Goal: Task Accomplishment & Management: Use online tool/utility

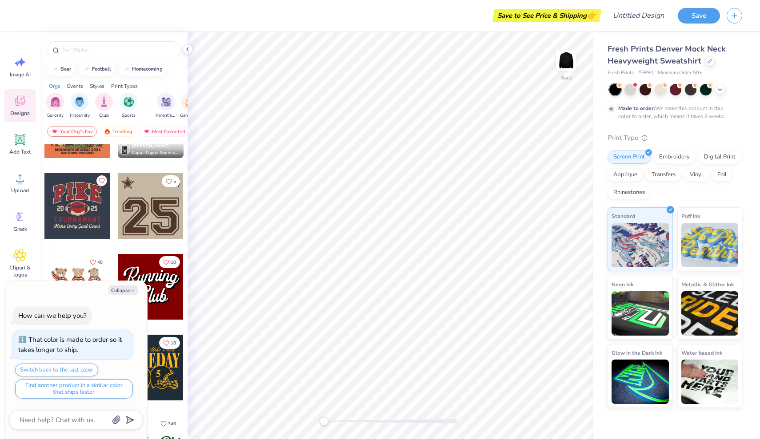
scroll to position [785, 0]
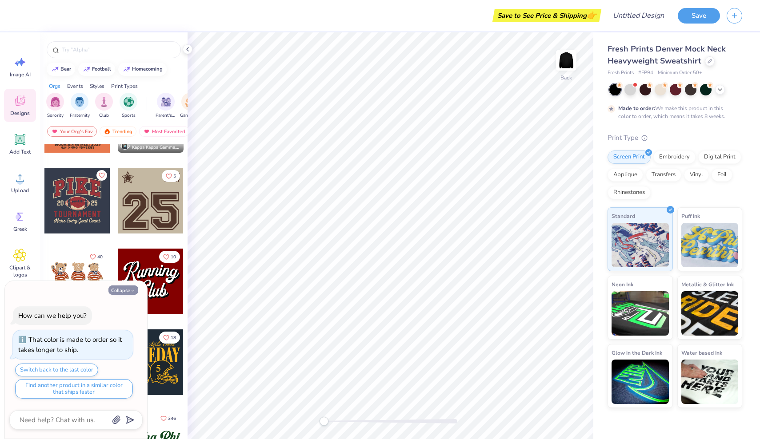
click at [128, 288] on button "Collapse" at bounding box center [123, 290] width 30 height 9
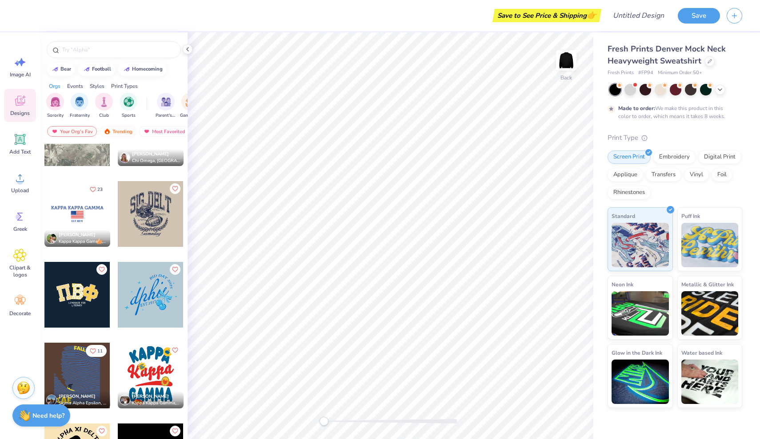
scroll to position [2147, 0]
click at [630, 93] on div at bounding box center [630, 89] width 12 height 12
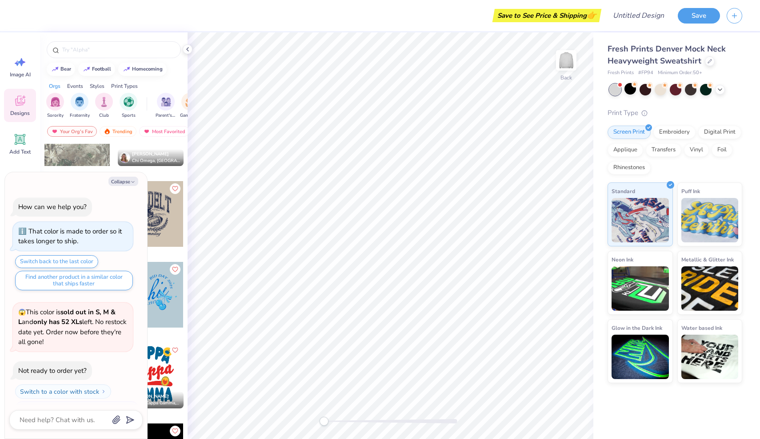
scroll to position [183, 0]
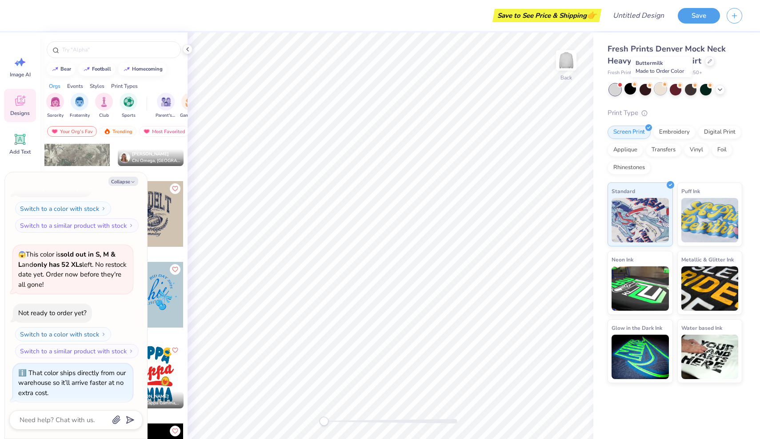
click at [661, 92] on div at bounding box center [661, 89] width 12 height 12
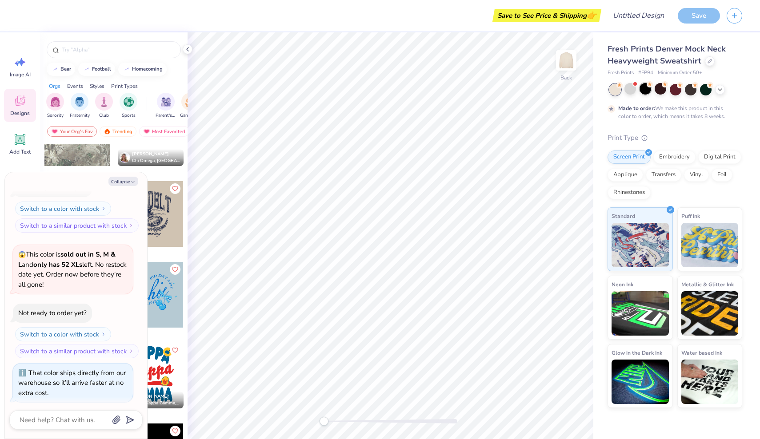
scroll to position [256, 0]
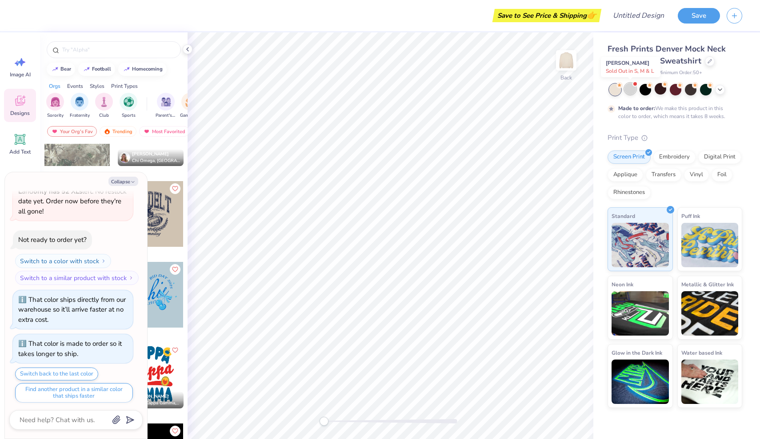
click at [633, 90] on div at bounding box center [630, 89] width 12 height 12
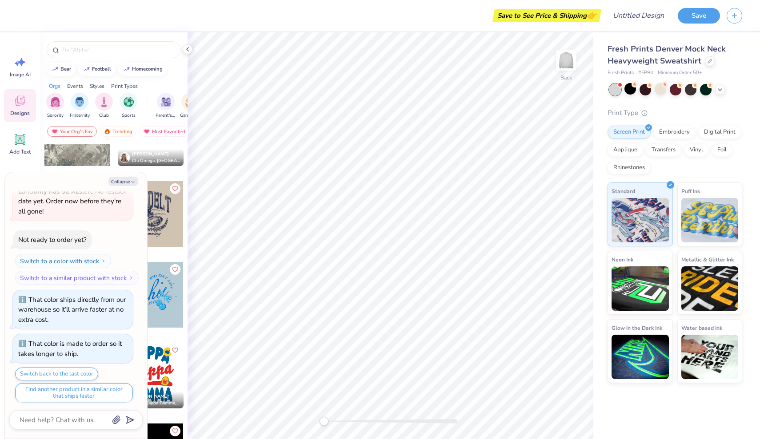
scroll to position [424, 0]
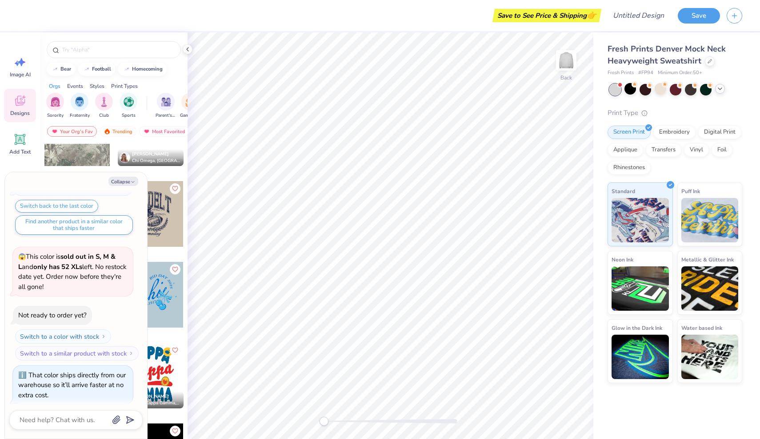
click at [718, 92] on div at bounding box center [720, 89] width 10 height 10
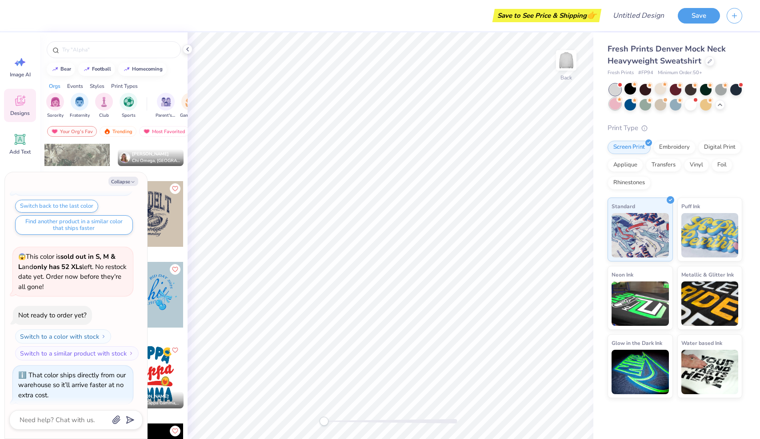
click at [614, 100] on div at bounding box center [615, 104] width 12 height 12
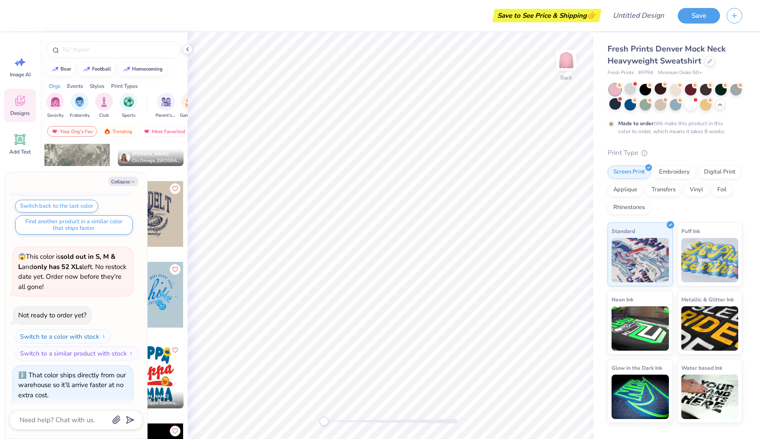
scroll to position [498, 0]
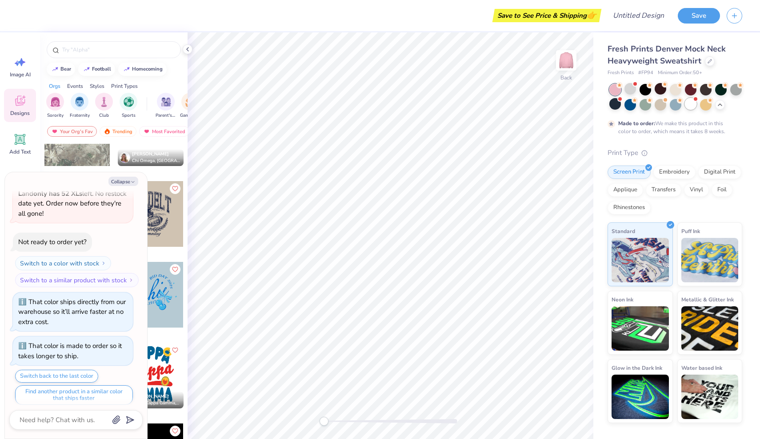
click at [685, 105] on div at bounding box center [691, 104] width 12 height 12
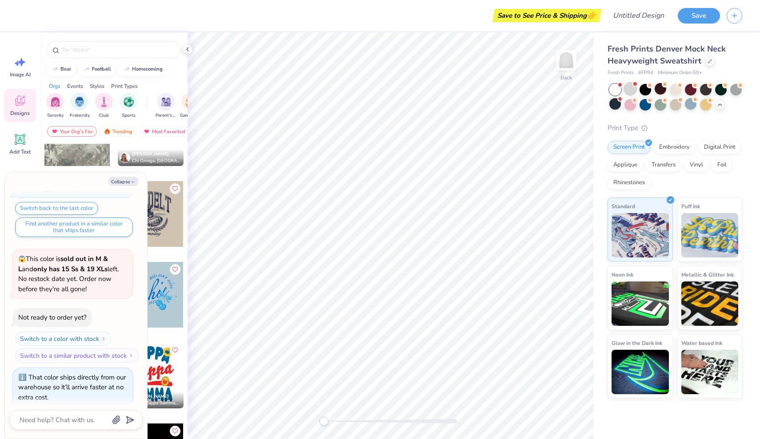
click at [630, 85] on div at bounding box center [630, 89] width 12 height 12
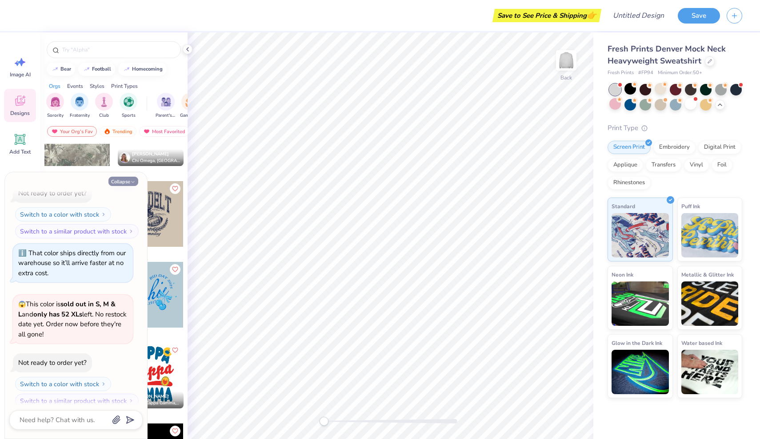
click at [128, 181] on button "Collapse" at bounding box center [123, 181] width 30 height 9
type textarea "x"
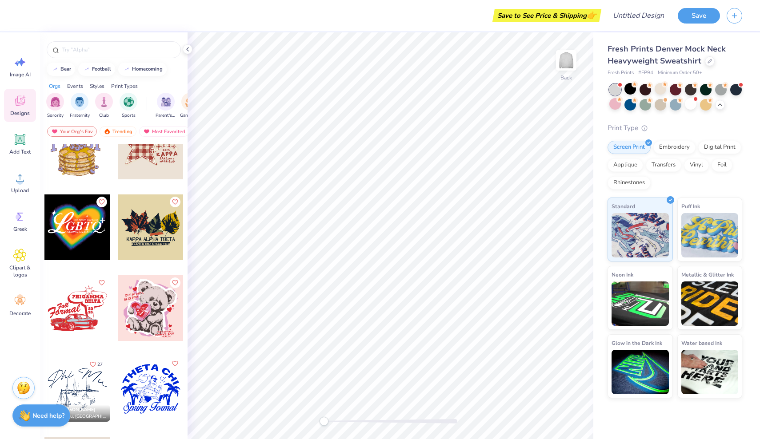
scroll to position [3113, 0]
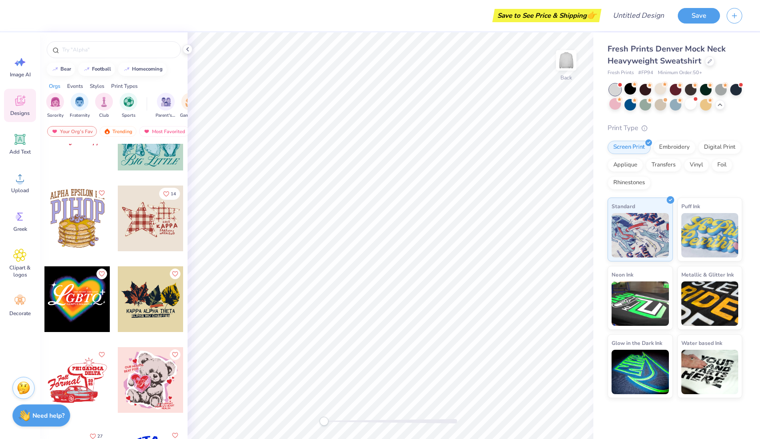
click at [75, 154] on div at bounding box center [77, 138] width 66 height 66
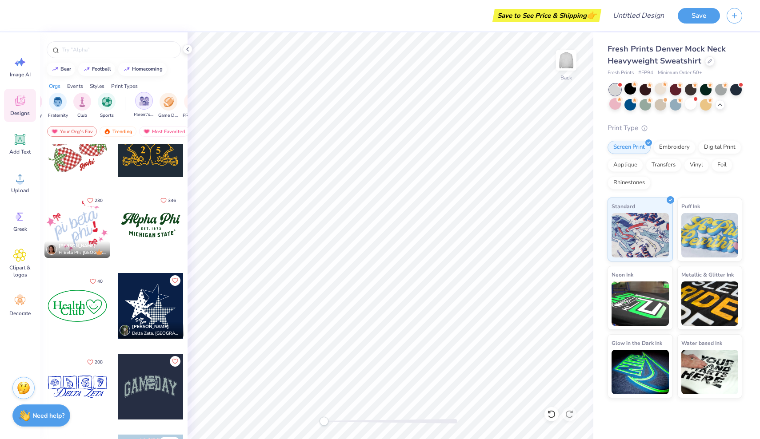
scroll to position [0, 13]
click at [48, 101] on div "filter for Sorority" at bounding box center [42, 101] width 18 height 18
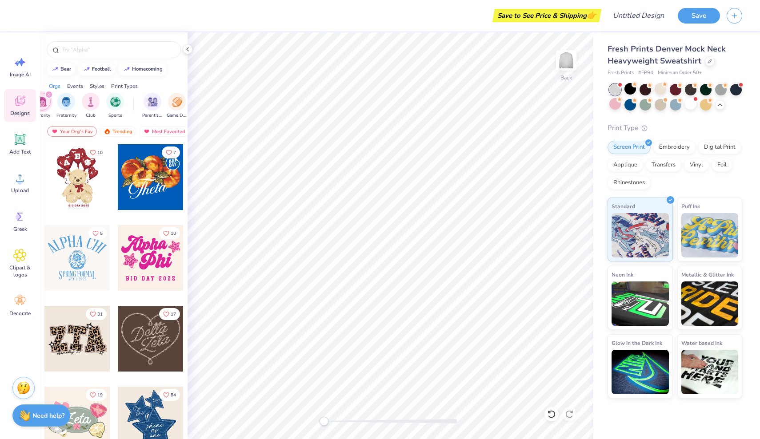
scroll to position [244, 0]
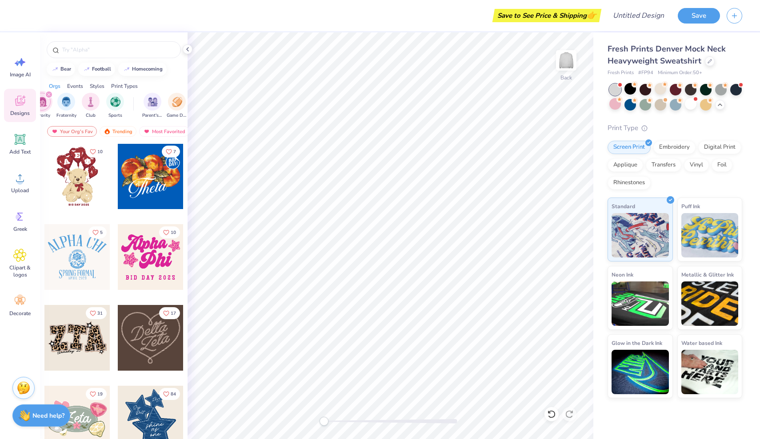
click at [78, 266] on div at bounding box center [77, 257] width 66 height 66
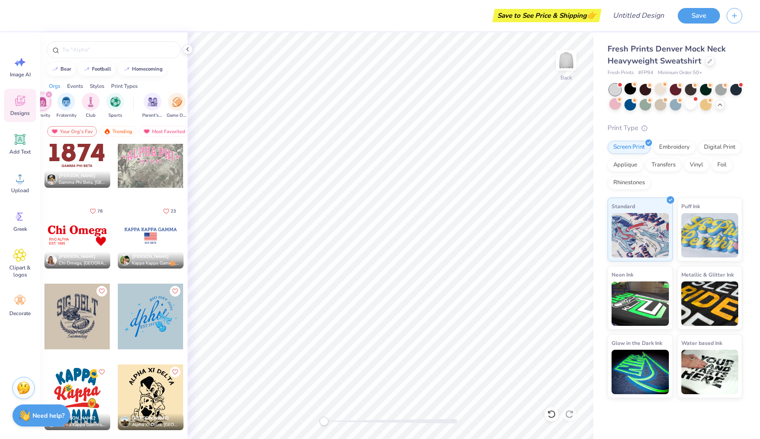
scroll to position [1559, 0]
click at [156, 221] on div at bounding box center [151, 236] width 66 height 66
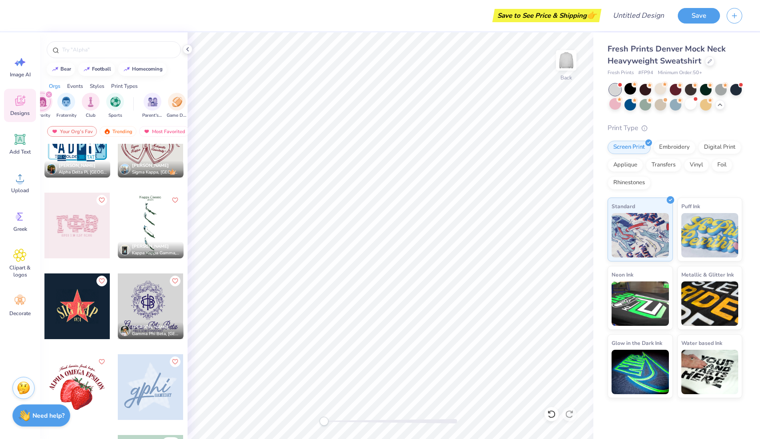
scroll to position [2054, 0]
click at [160, 223] on div at bounding box center [151, 226] width 66 height 66
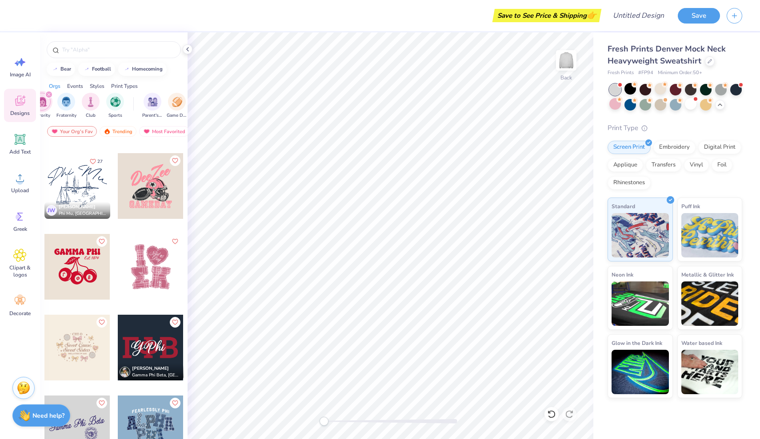
scroll to position [2579, 0]
click at [83, 171] on div at bounding box center [77, 187] width 66 height 66
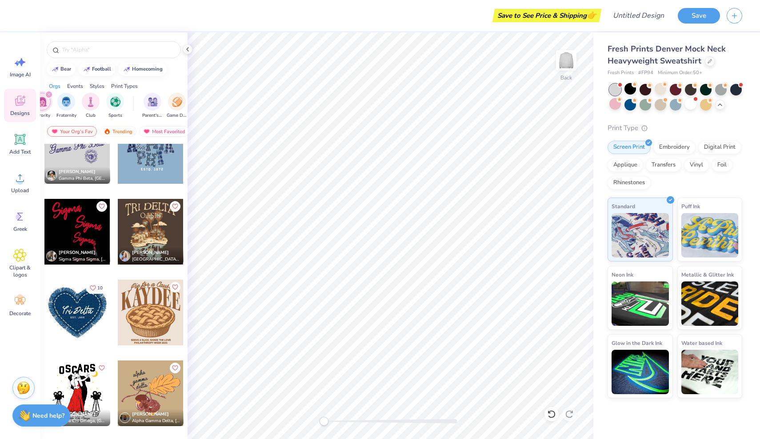
scroll to position [2830, 0]
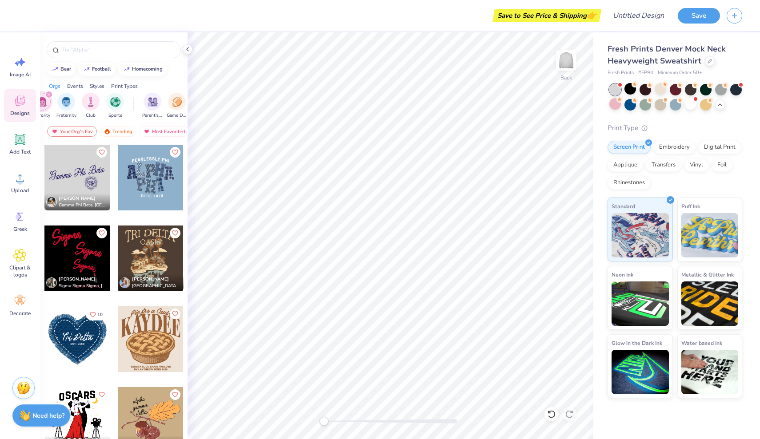
click at [80, 192] on div at bounding box center [77, 178] width 66 height 66
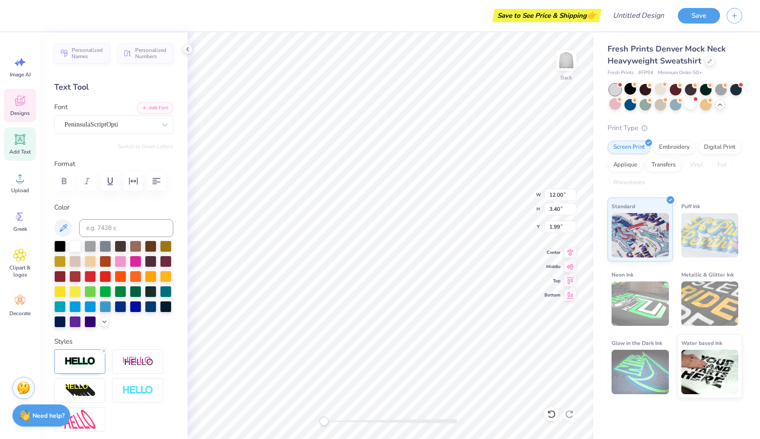
scroll to position [0, 0]
type textarea "G"
type textarea "Phi Mu"
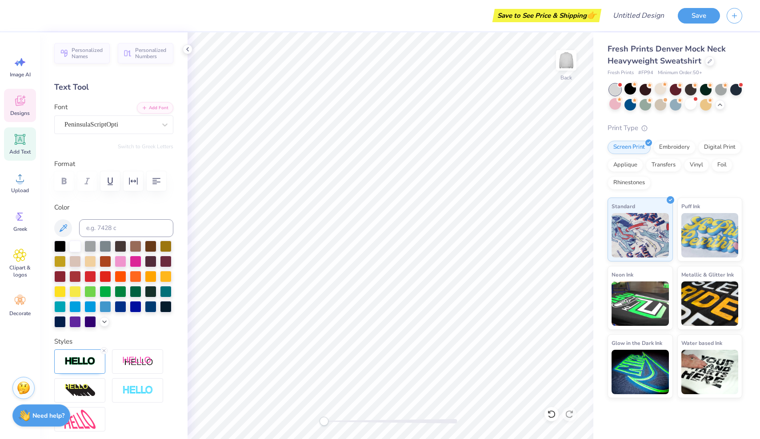
click at [24, 108] on div "Designs" at bounding box center [20, 105] width 32 height 33
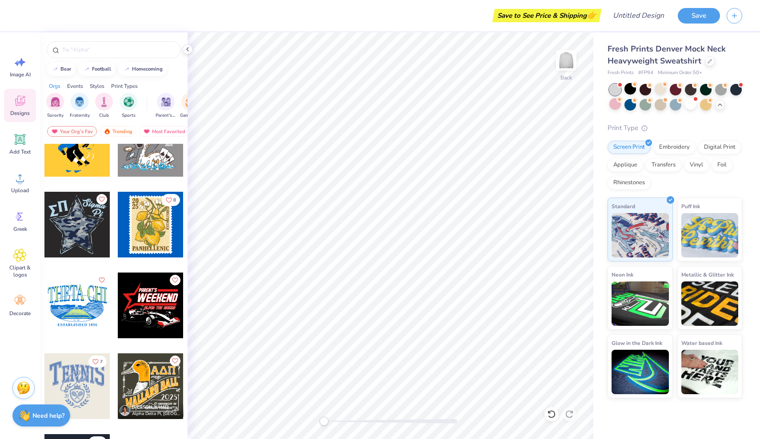
scroll to position [7169, 0]
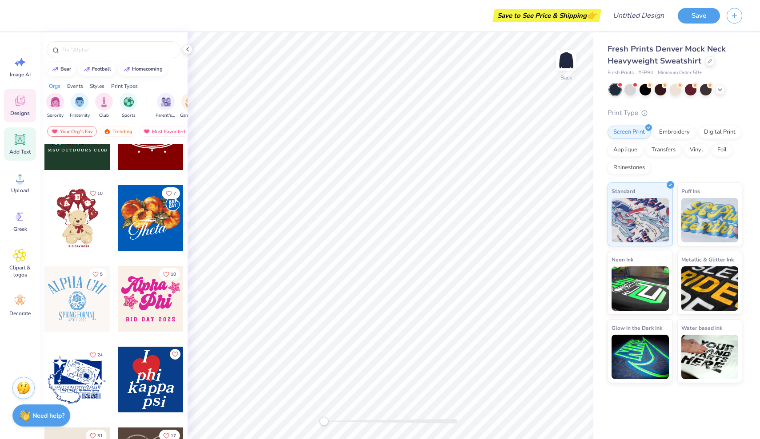
scroll to position [109, 0]
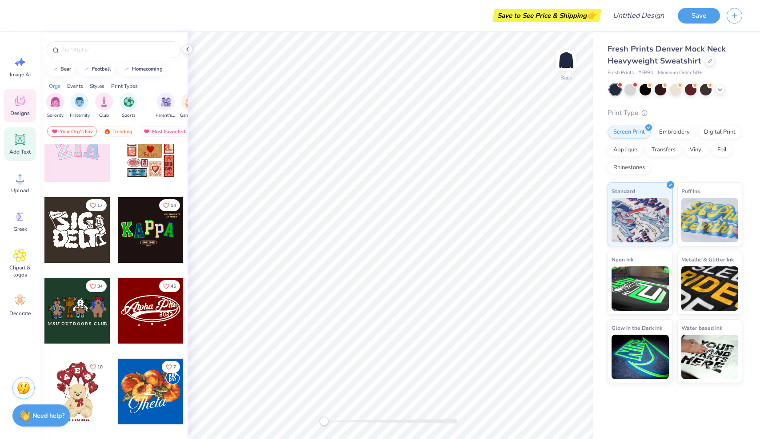
click at [23, 150] on span "Add Text" at bounding box center [19, 151] width 21 height 7
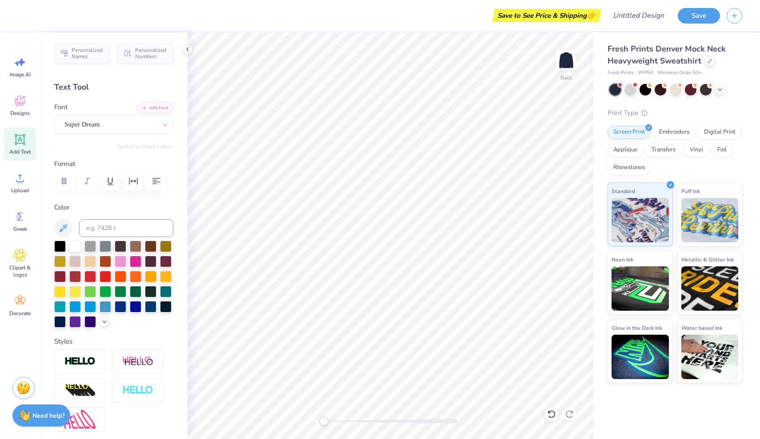
click at [24, 148] on span "Add Text" at bounding box center [19, 151] width 21 height 7
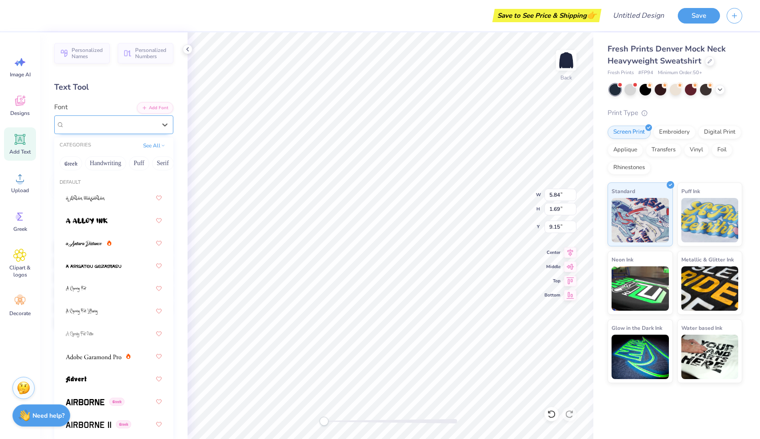
click at [112, 120] on div "Super Dream" at bounding box center [110, 125] width 93 height 14
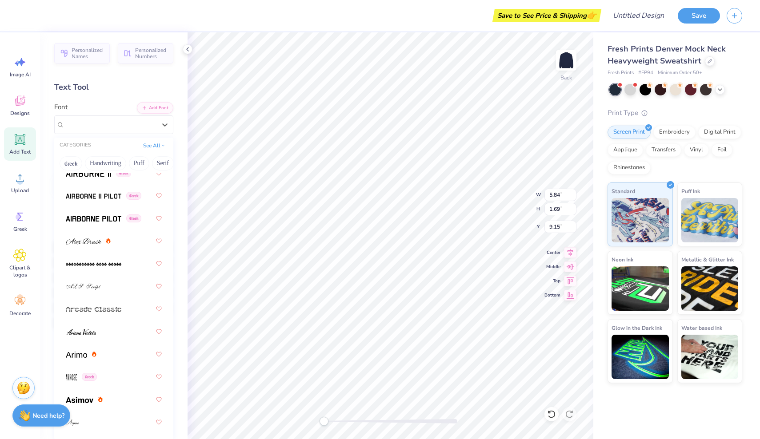
scroll to position [262, 0]
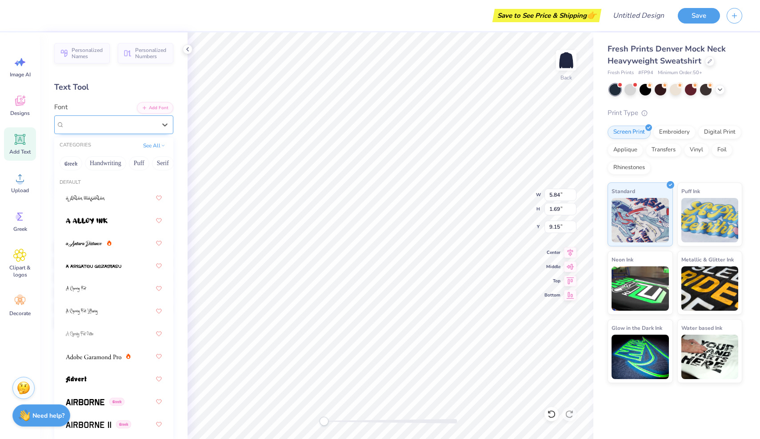
click at [131, 128] on div "Super Dream" at bounding box center [110, 125] width 93 height 14
click at [144, 122] on div "Super Dream" at bounding box center [110, 125] width 92 height 10
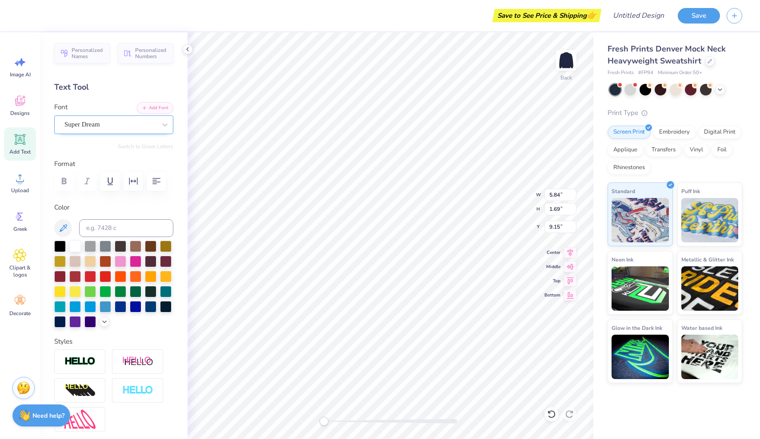
click at [135, 127] on div "Super Dream" at bounding box center [110, 125] width 93 height 14
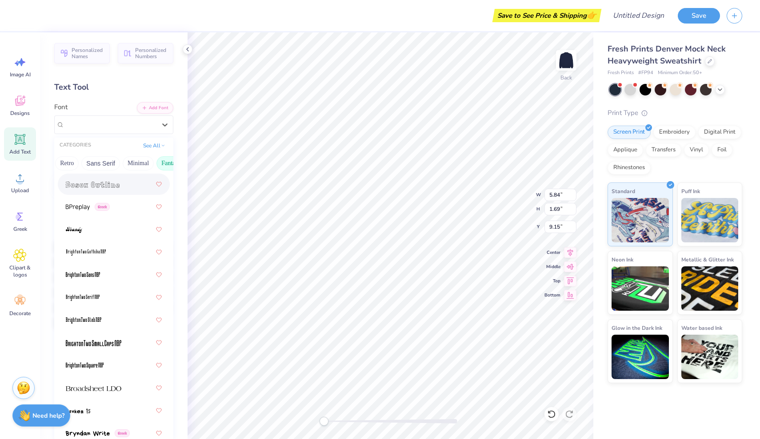
scroll to position [0, 185]
click at [139, 165] on button "Minimal" at bounding box center [140, 163] width 31 height 14
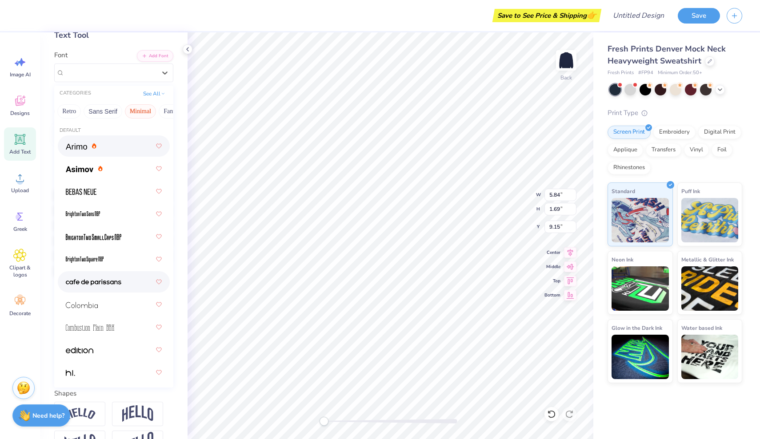
scroll to position [0, 0]
click at [140, 114] on button "Minimal" at bounding box center [140, 111] width 31 height 14
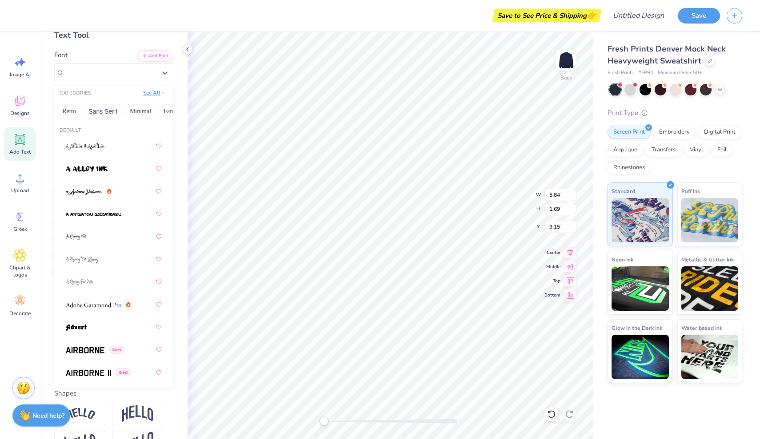
click at [153, 96] on button "See All" at bounding box center [154, 92] width 28 height 9
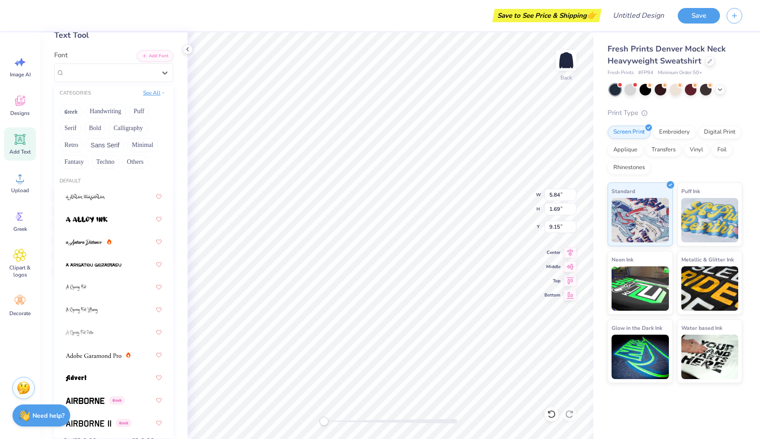
click at [153, 96] on button "See All" at bounding box center [154, 92] width 28 height 9
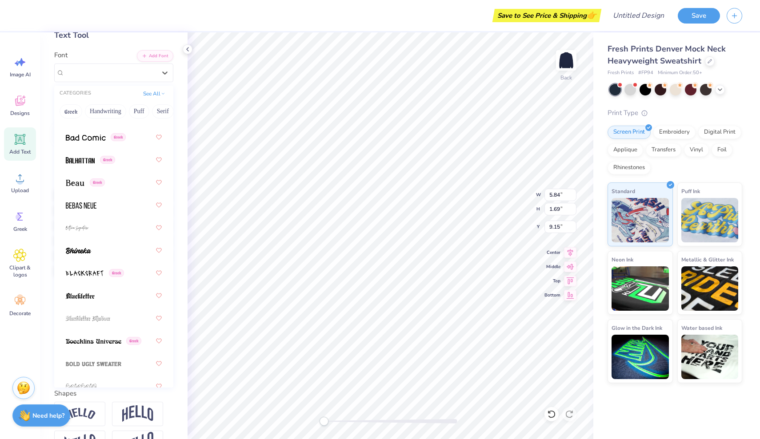
scroll to position [531, 0]
click at [120, 232] on div at bounding box center [114, 228] width 96 height 16
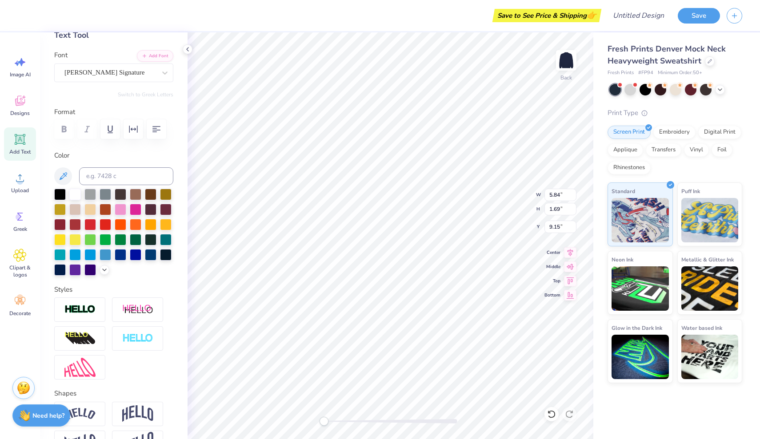
drag, startPoint x: 120, startPoint y: 77, endPoint x: 120, endPoint y: 82, distance: 4.9
click at [120, 77] on span "[PERSON_NAME] Signature" at bounding box center [104, 73] width 80 height 10
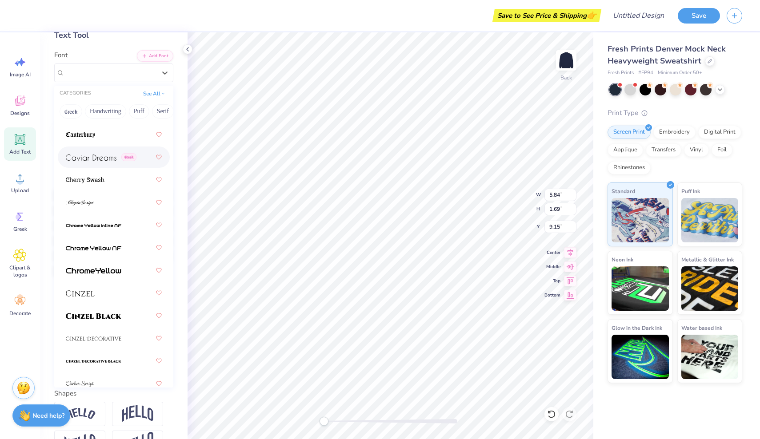
scroll to position [1347, 0]
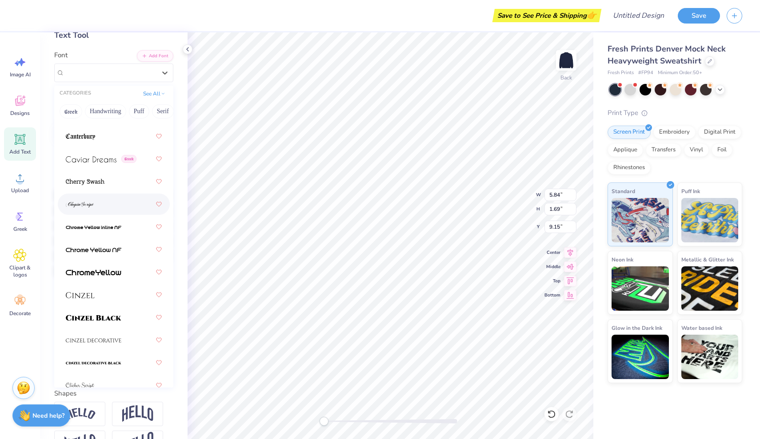
click at [112, 205] on div at bounding box center [114, 204] width 96 height 16
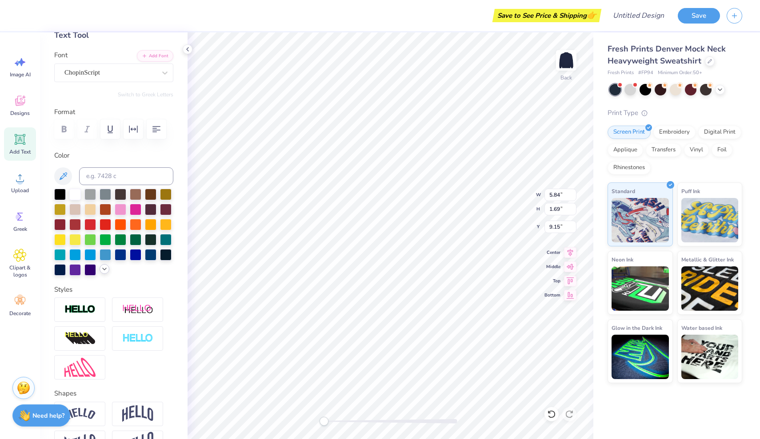
click at [104, 272] on icon at bounding box center [104, 269] width 7 height 7
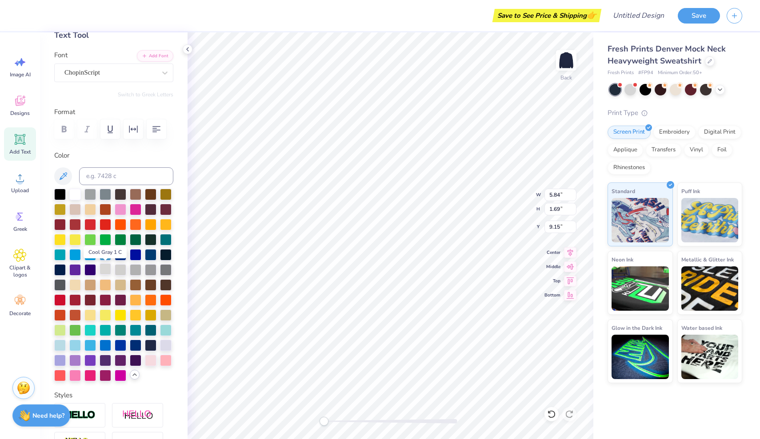
click at [104, 271] on div at bounding box center [106, 270] width 12 height 12
click at [75, 198] on div at bounding box center [75, 194] width 12 height 12
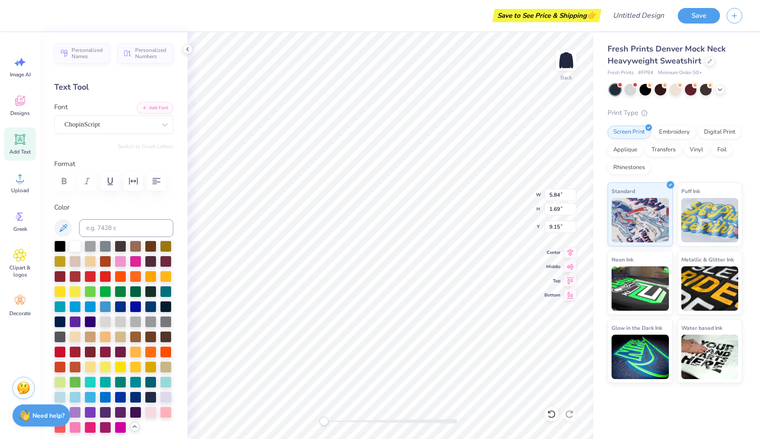
scroll to position [0, 0]
type textarea "X"
click at [24, 152] on span "Add Text" at bounding box center [19, 151] width 21 height 7
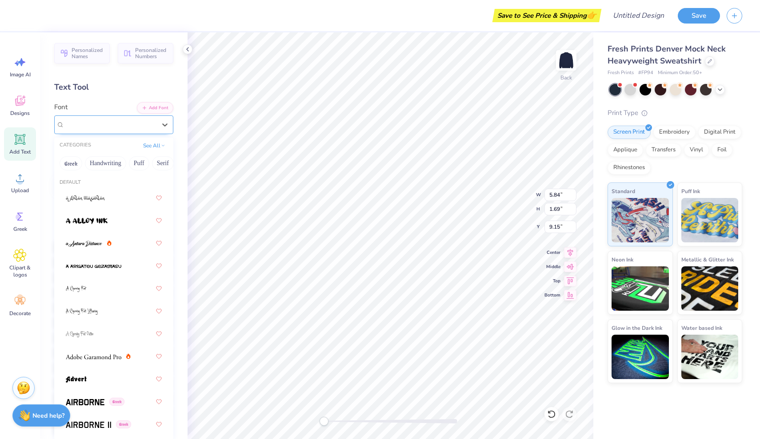
click at [119, 130] on div at bounding box center [110, 125] width 92 height 12
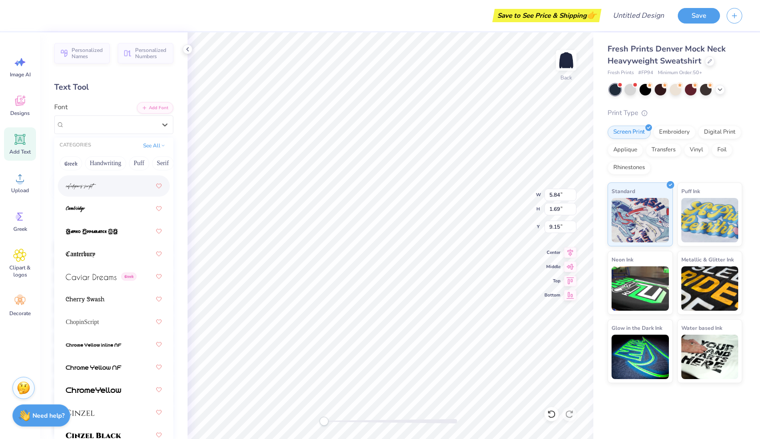
scroll to position [1268, 0]
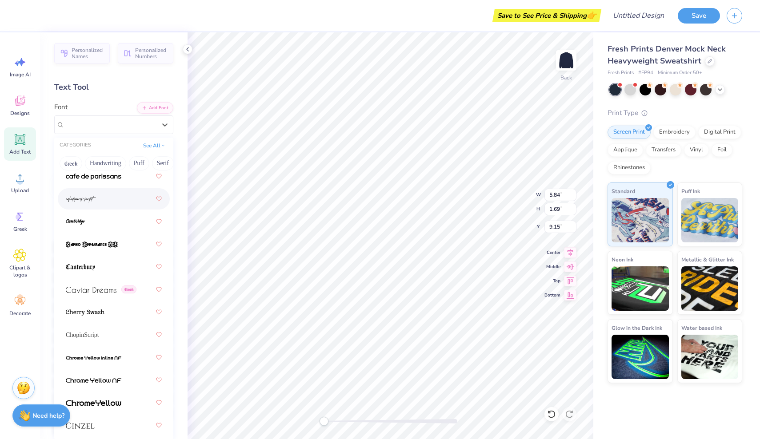
click at [104, 200] on div at bounding box center [114, 199] width 96 height 16
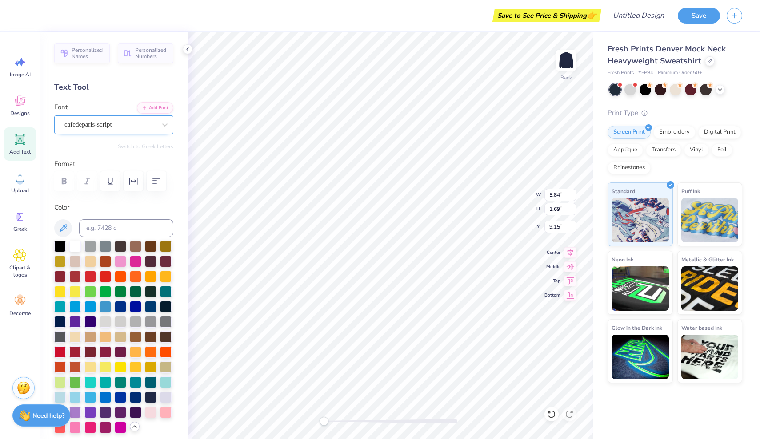
click at [98, 117] on div "cafedeparis-script" at bounding box center [113, 125] width 119 height 19
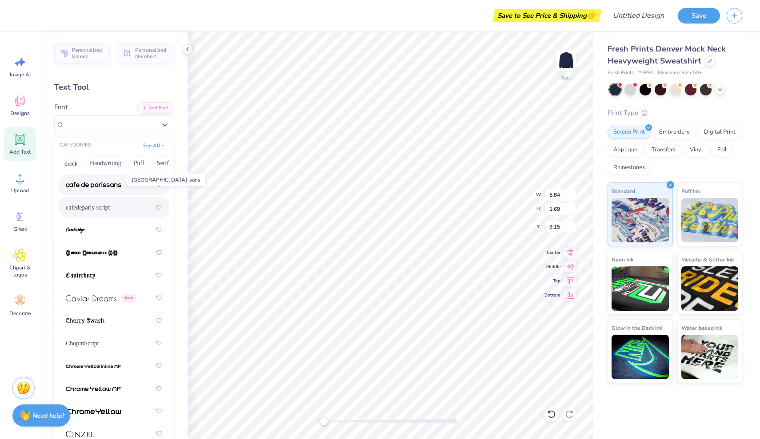
scroll to position [1278, 0]
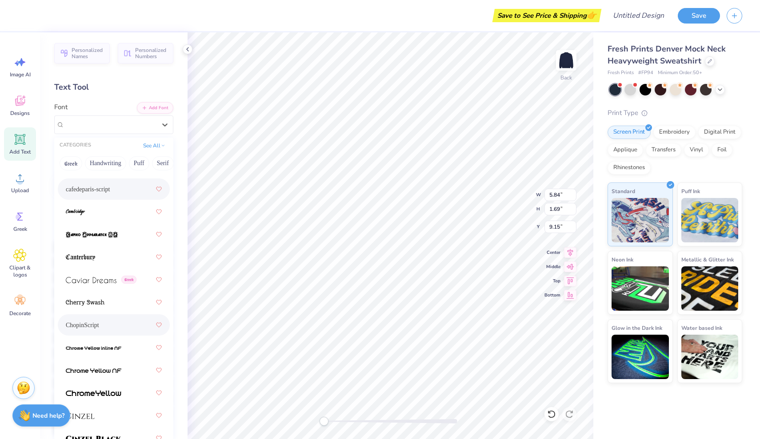
click at [98, 331] on div "ChopinScript" at bounding box center [114, 325] width 96 height 16
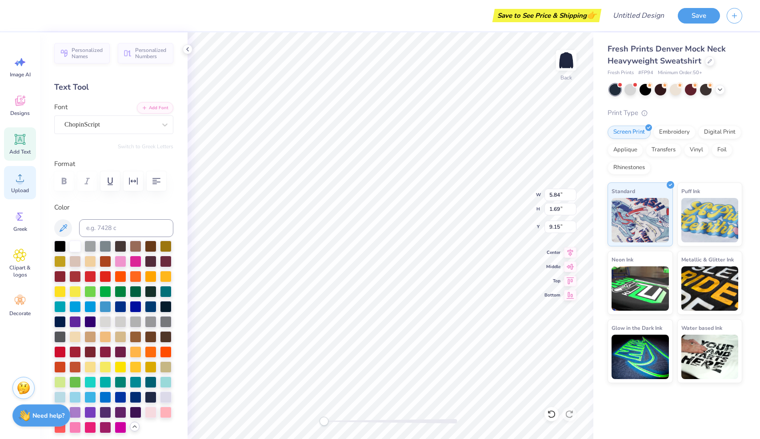
scroll to position [0, 0]
type textarea "Phi Mu"
click at [573, 197] on input "5.83" at bounding box center [560, 195] width 32 height 12
click at [573, 197] on input "5.82" at bounding box center [560, 195] width 32 height 12
click at [573, 197] on input "5.81" at bounding box center [560, 195] width 32 height 12
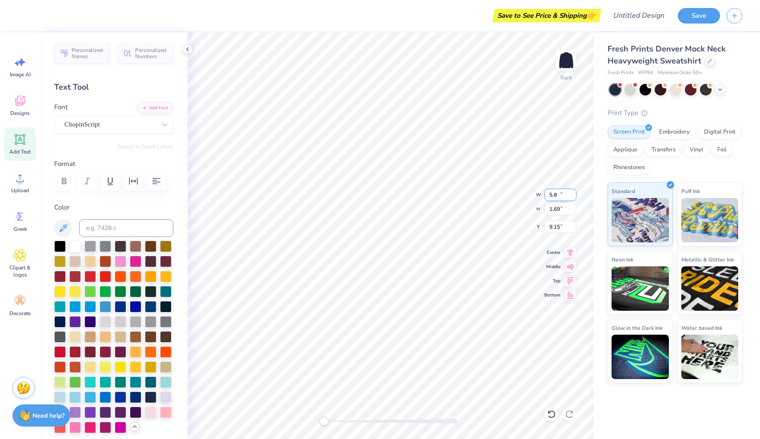
click at [573, 197] on input "5.8" at bounding box center [560, 195] width 32 height 12
click at [573, 197] on input "5.79" at bounding box center [560, 195] width 32 height 12
click at [573, 197] on input "5.78" at bounding box center [560, 195] width 32 height 12
click at [573, 197] on input "5.77" at bounding box center [560, 195] width 32 height 12
click at [573, 197] on input "5.76" at bounding box center [560, 195] width 32 height 12
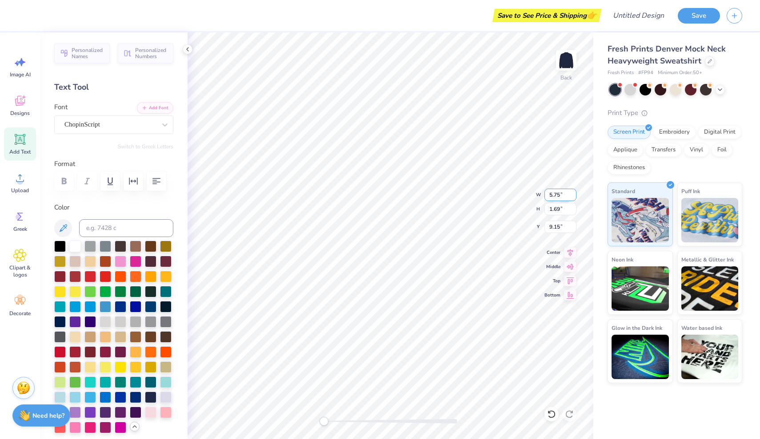
click at [573, 197] on input "5.75" at bounding box center [560, 195] width 32 height 12
click at [573, 197] on input "5.74" at bounding box center [560, 195] width 32 height 12
click at [573, 197] on input "5.73" at bounding box center [560, 195] width 32 height 12
click at [573, 197] on input "5.72" at bounding box center [560, 195] width 32 height 12
click at [573, 197] on input "5.71" at bounding box center [560, 195] width 32 height 12
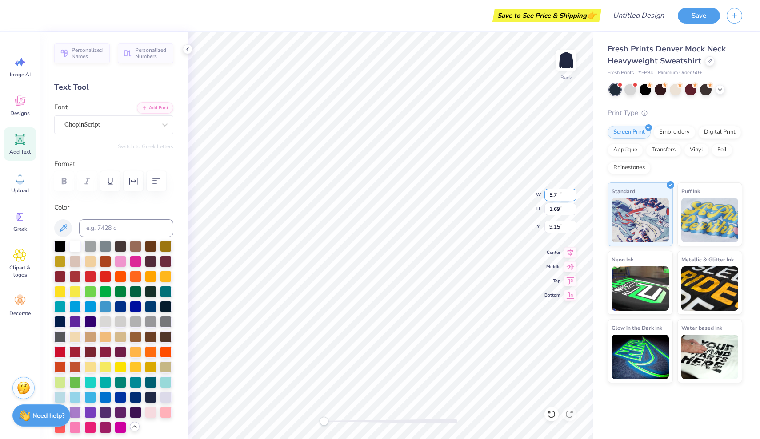
click at [573, 197] on input "5.7" at bounding box center [560, 195] width 32 height 12
click at [573, 197] on input "5.69" at bounding box center [560, 195] width 32 height 12
type input "5.68"
click at [573, 197] on input "5.68" at bounding box center [560, 195] width 32 height 12
click at [573, 228] on input "9.14" at bounding box center [560, 227] width 32 height 12
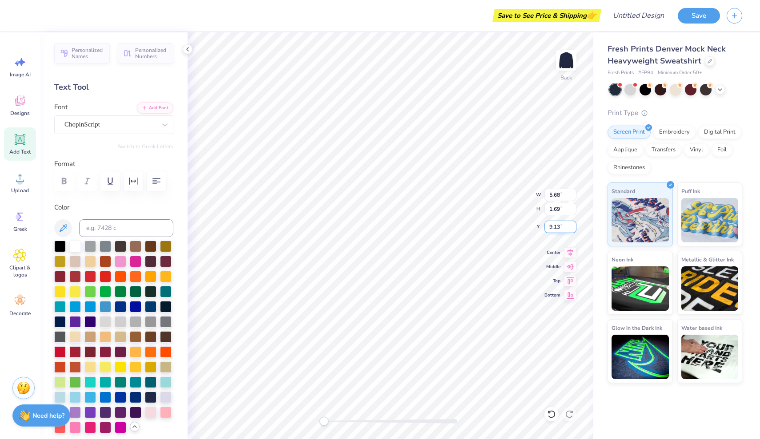
click at [573, 228] on input "9.13" at bounding box center [560, 227] width 32 height 12
click at [573, 228] on input "9.12" at bounding box center [560, 227] width 32 height 12
click at [573, 228] on input "9.11" at bounding box center [560, 227] width 32 height 12
click at [573, 228] on input "9.1" at bounding box center [560, 227] width 32 height 12
click at [573, 228] on input "9.09" at bounding box center [560, 227] width 32 height 12
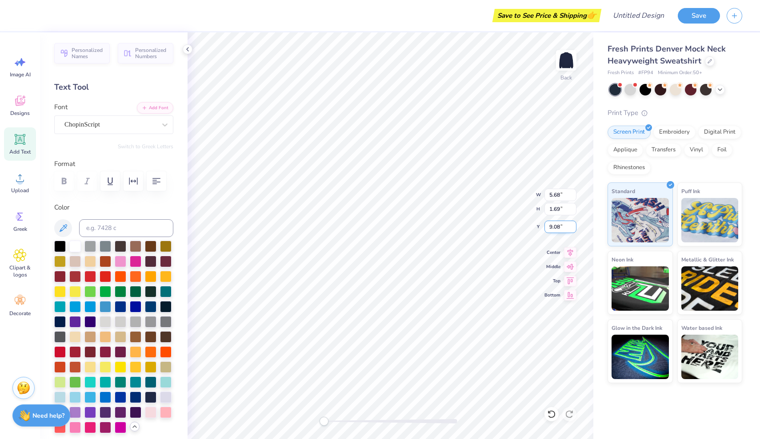
click at [573, 228] on input "9.08" at bounding box center [560, 227] width 32 height 12
type input "9.07"
click at [573, 228] on input "9.07" at bounding box center [560, 227] width 32 height 12
click at [574, 212] on input "1.69" at bounding box center [560, 209] width 32 height 12
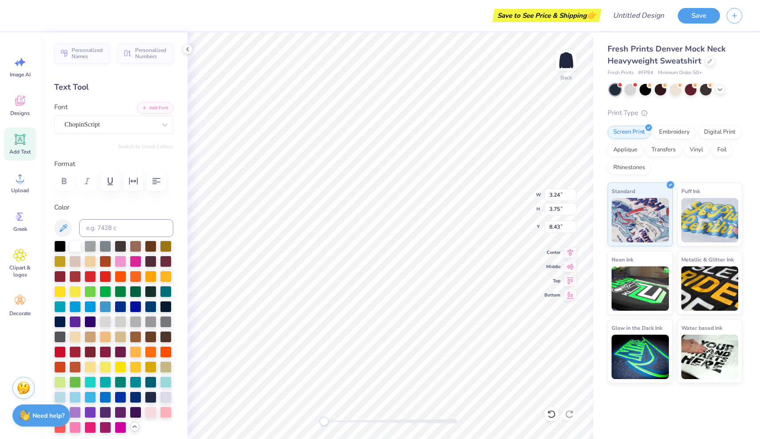
type textarea "Phi Mu"
click at [666, 127] on div "Embroidery" at bounding box center [674, 130] width 42 height 13
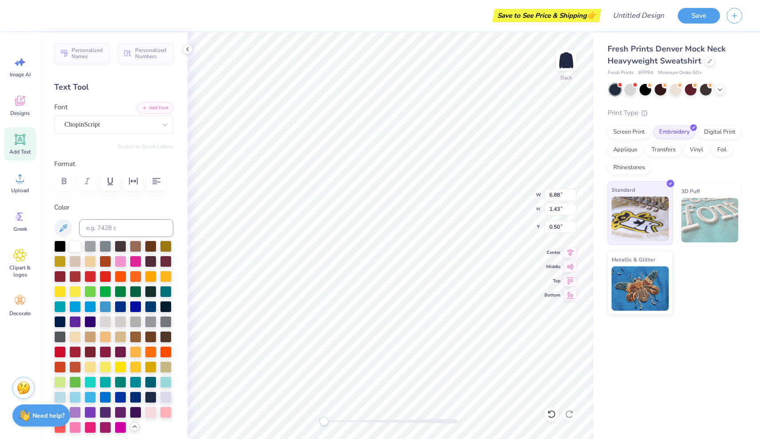
click at [630, 210] on img at bounding box center [639, 219] width 57 height 44
